Goal: Transaction & Acquisition: Purchase product/service

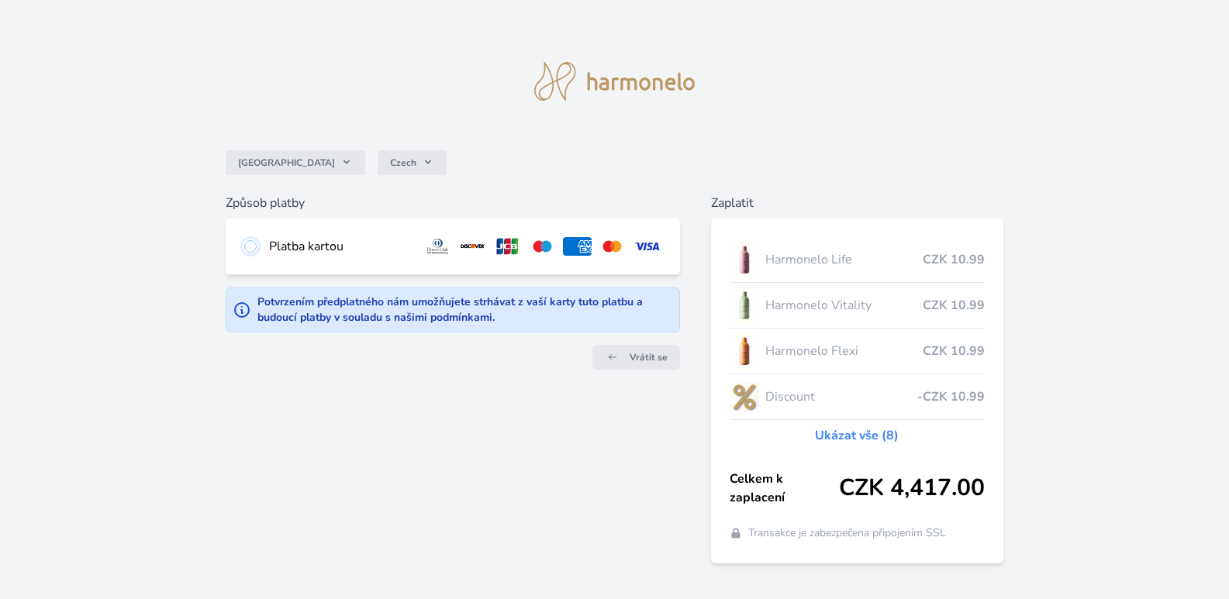
click at [249, 249] on input "radio" at bounding box center [250, 246] width 12 height 12
radio input "true"
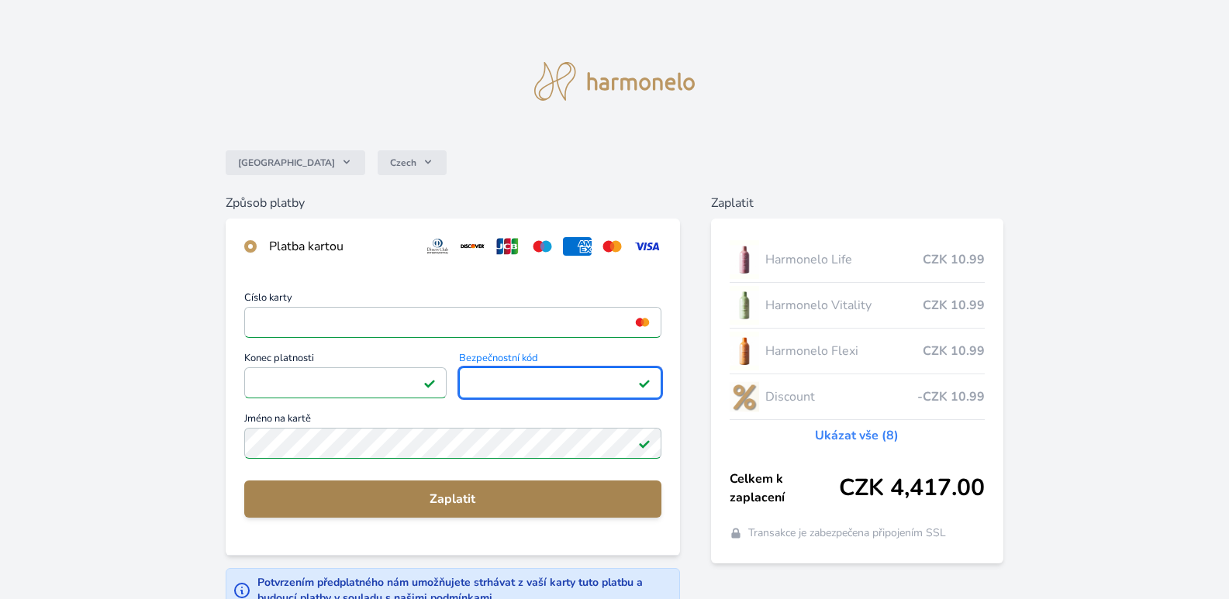
click at [445, 502] on span "Zaplatit" at bounding box center [453, 499] width 392 height 19
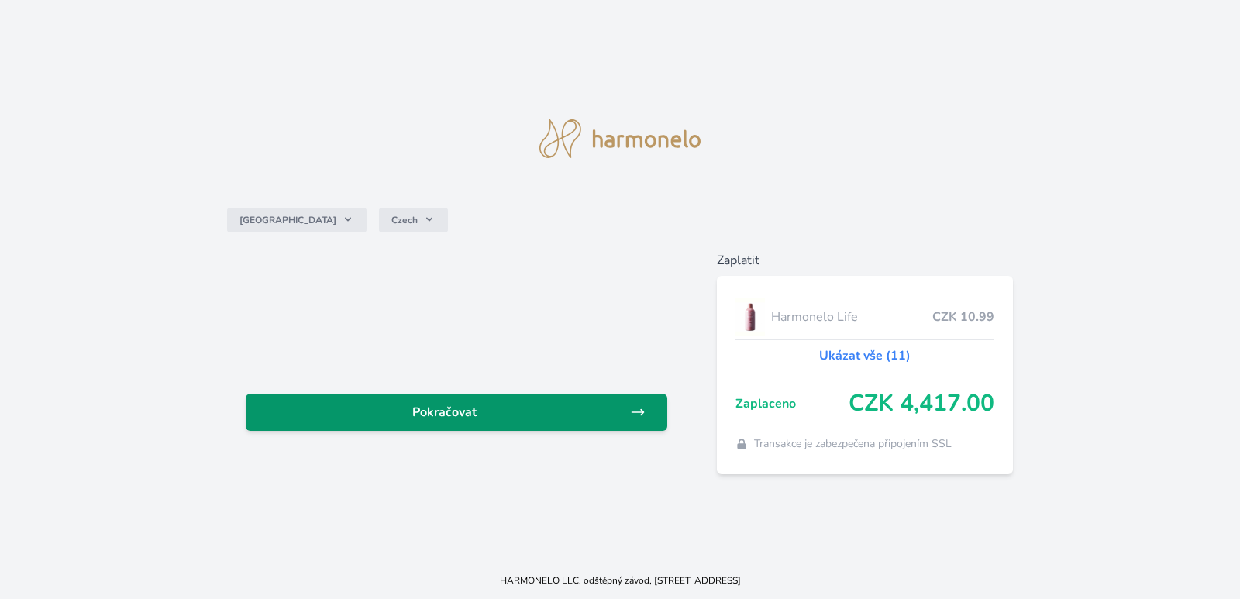
click at [471, 410] on span "Pokračovat" at bounding box center [444, 412] width 372 height 19
